Goal: Task Accomplishment & Management: Manage account settings

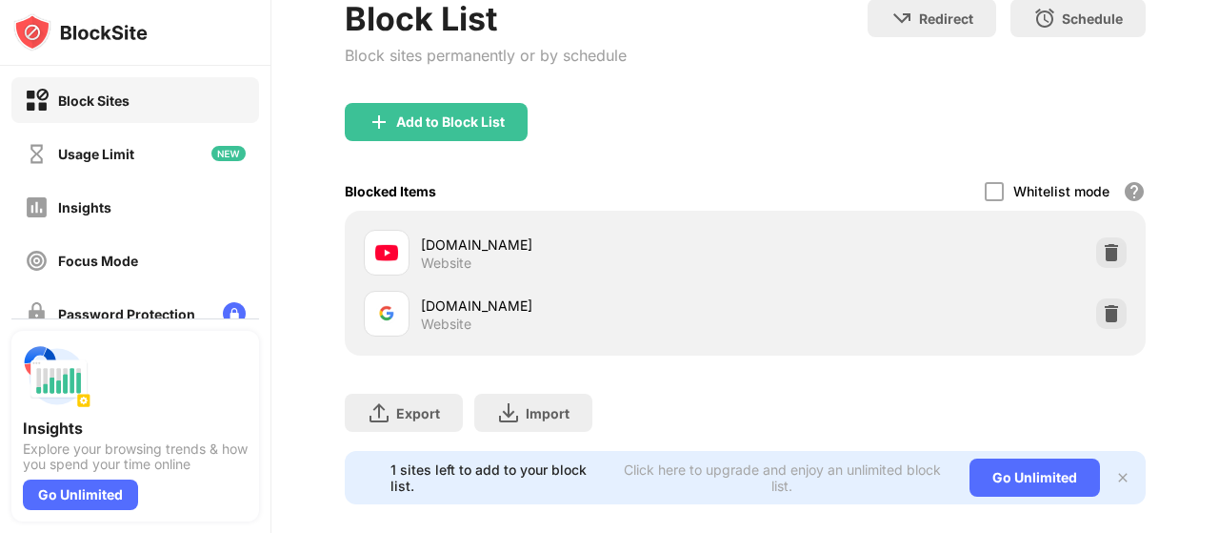
scroll to position [194, 0]
click at [1103, 256] on img at bounding box center [1111, 253] width 19 height 19
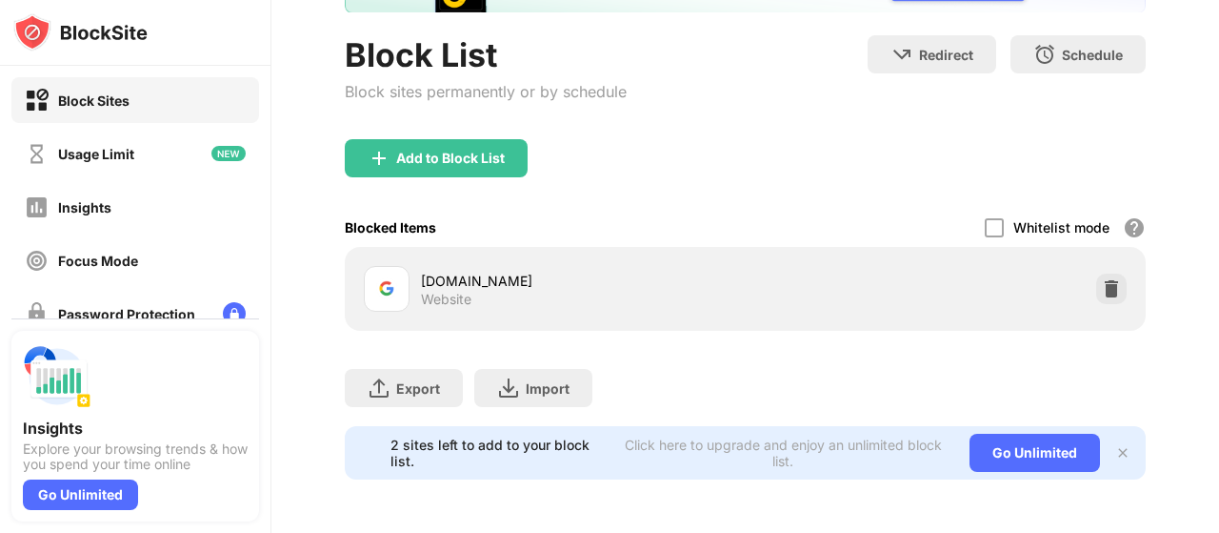
scroll to position [171, 0]
click at [1102, 279] on img at bounding box center [1111, 288] width 19 height 19
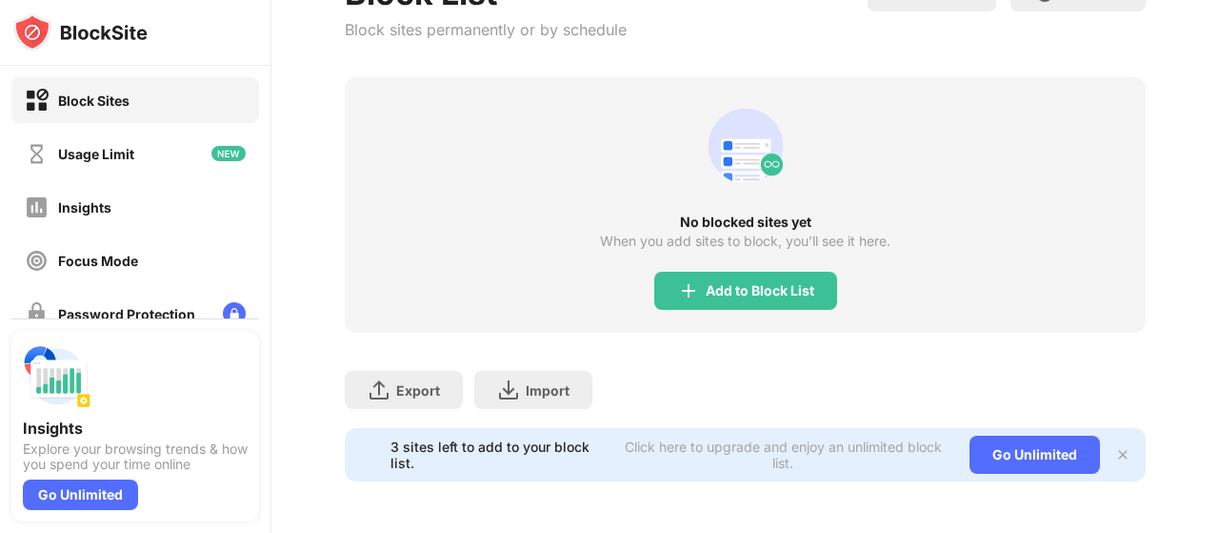
scroll to position [236, 0]
